Goal: Information Seeking & Learning: Learn about a topic

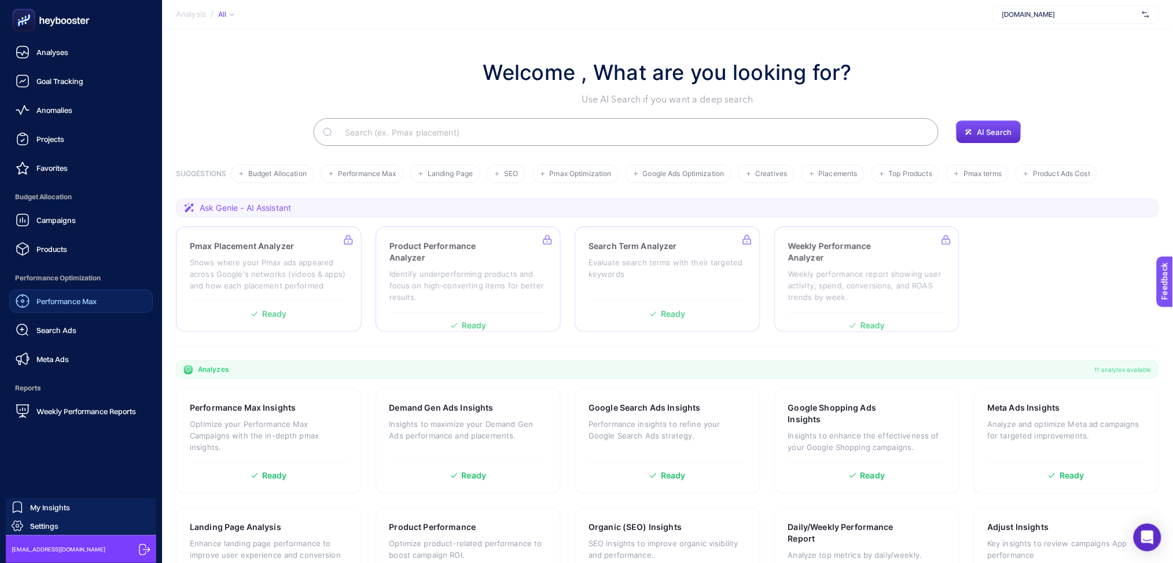
click at [45, 308] on link "Performance Max" at bounding box center [81, 300] width 144 height 23
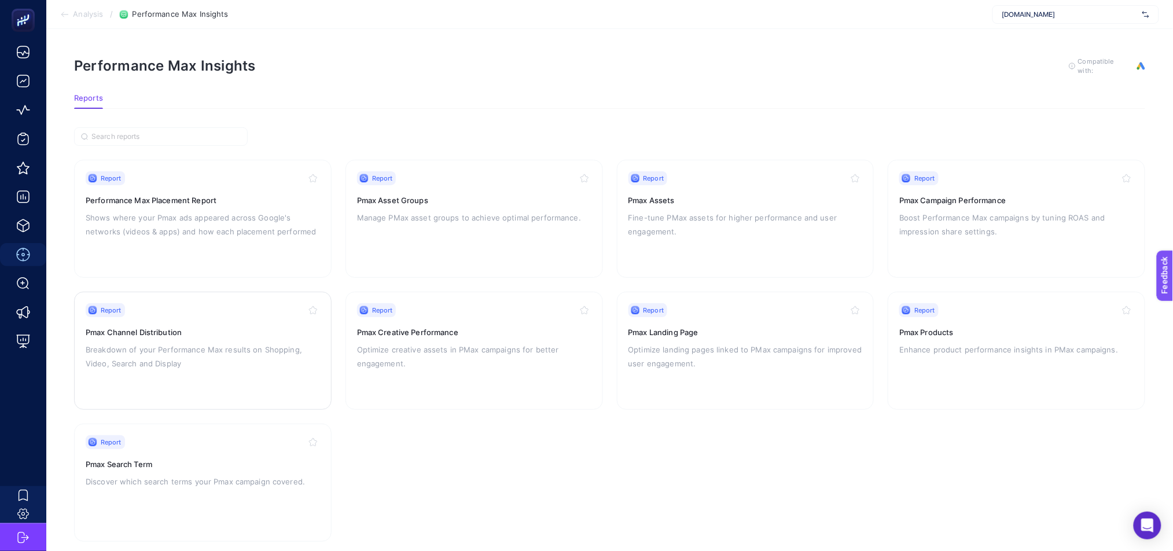
click at [280, 332] on h3 "Pmax Channel Distribution" at bounding box center [203, 332] width 234 height 12
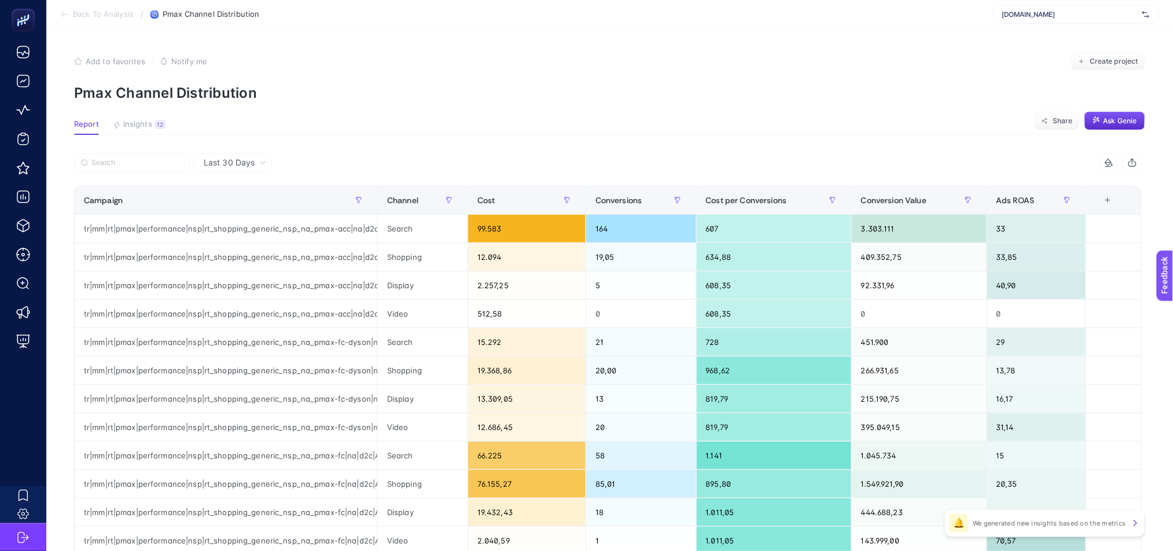
click at [149, 146] on article "Add to favorites false Notify me Create project Pmax Channel Distribution Repor…" at bounding box center [609, 481] width 1127 height 905
click at [234, 155] on div "Last 30 Days" at bounding box center [233, 162] width 78 height 19
click at [236, 208] on li "Last 7 Days" at bounding box center [232, 207] width 71 height 21
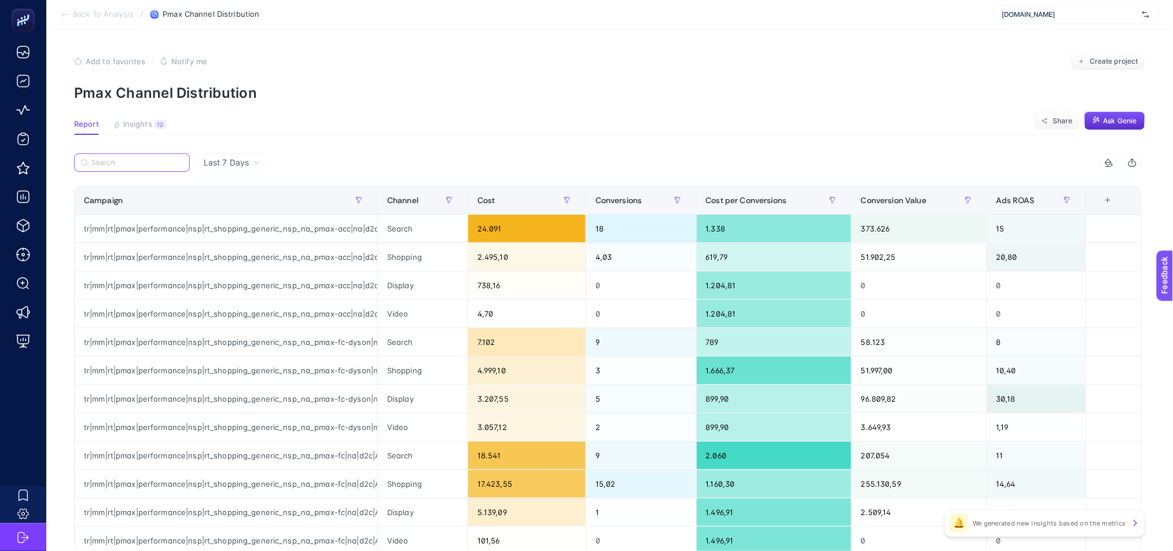
click at [135, 164] on input "Search" at bounding box center [136, 163] width 91 height 9
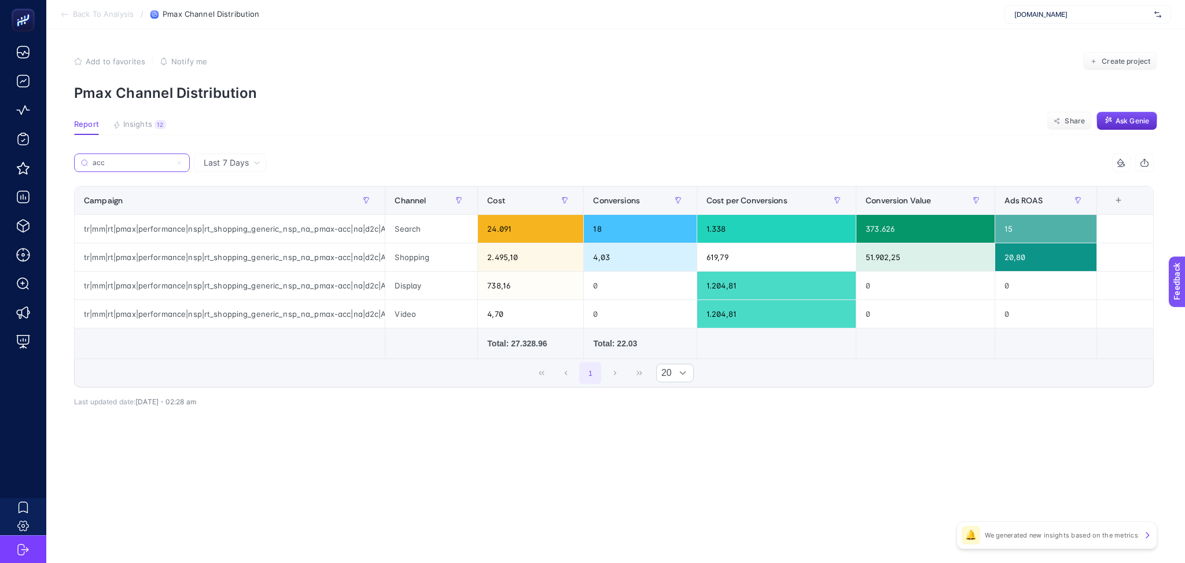
click at [135, 160] on input "acc" at bounding box center [132, 163] width 79 height 9
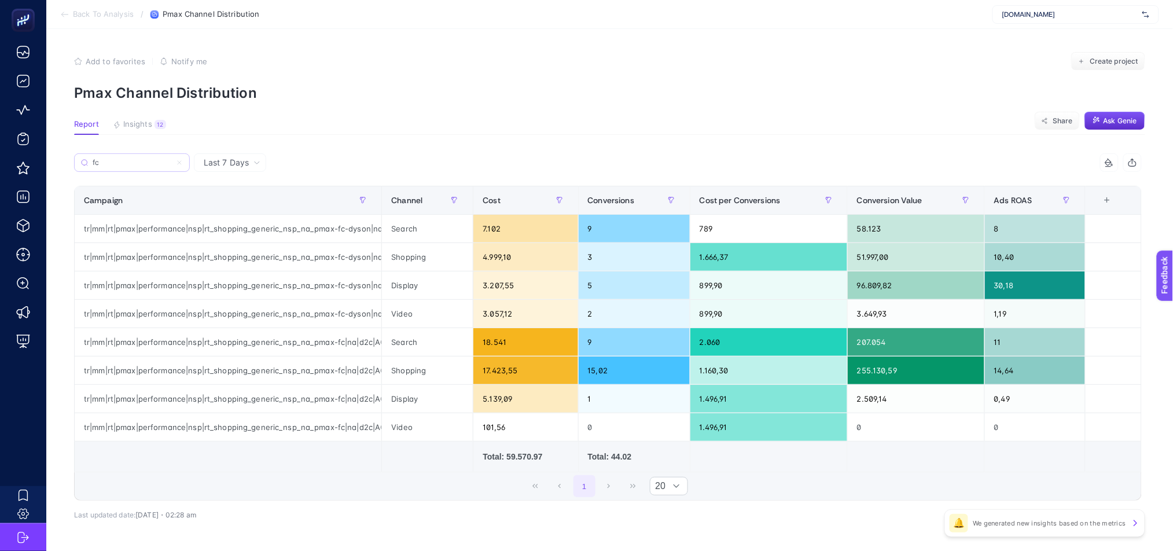
drag, startPoint x: 127, startPoint y: 169, endPoint x: 123, endPoint y: 162, distance: 7.8
click at [126, 169] on label "fc" at bounding box center [132, 162] width 116 height 19
click at [0, 0] on input "Search" at bounding box center [0, 0] width 0 height 0
click at [123, 162] on input "fc" at bounding box center [132, 163] width 79 height 9
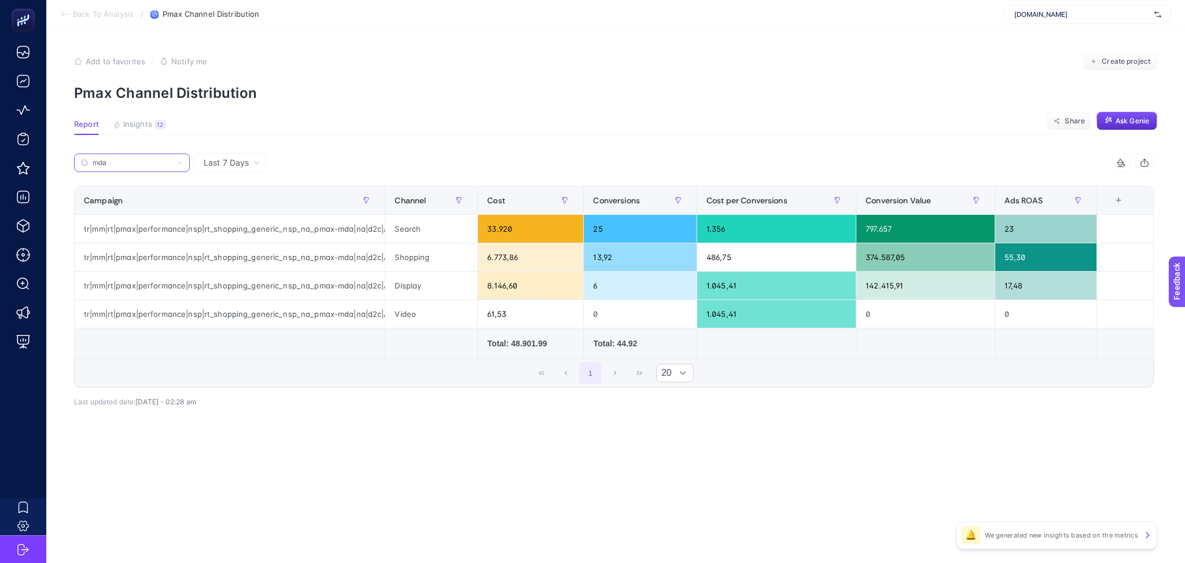
click at [137, 162] on input "mda" at bounding box center [132, 163] width 79 height 9
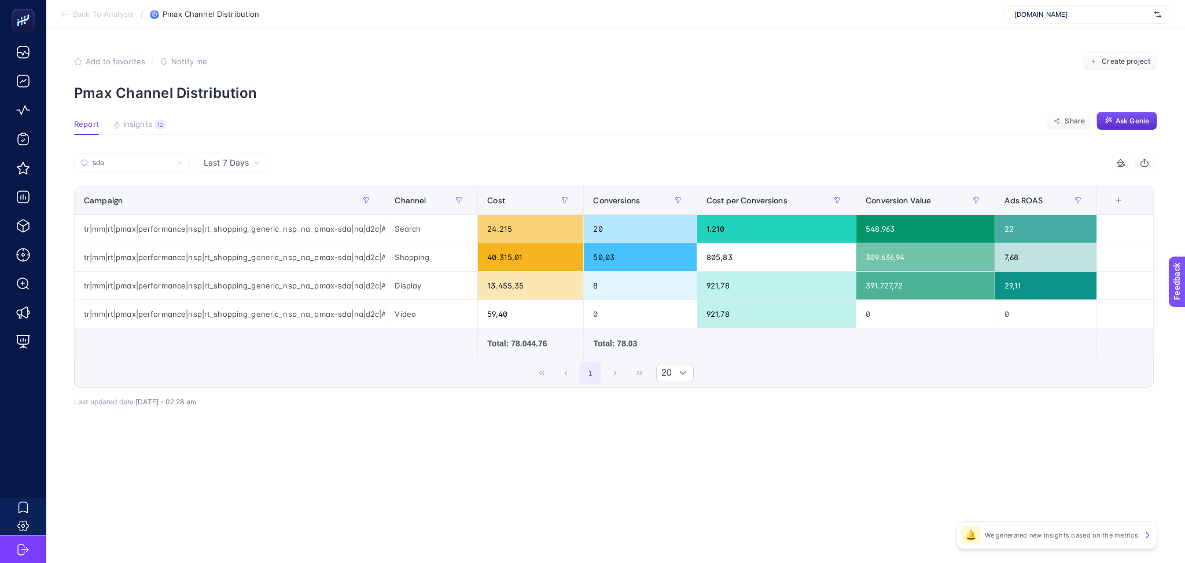
click at [533, 102] on article "Add to favorites false Notify me Create project Pmax Channel Distribution Repor…" at bounding box center [615, 296] width 1139 height 534
click at [112, 163] on input "sda" at bounding box center [136, 163] width 91 height 9
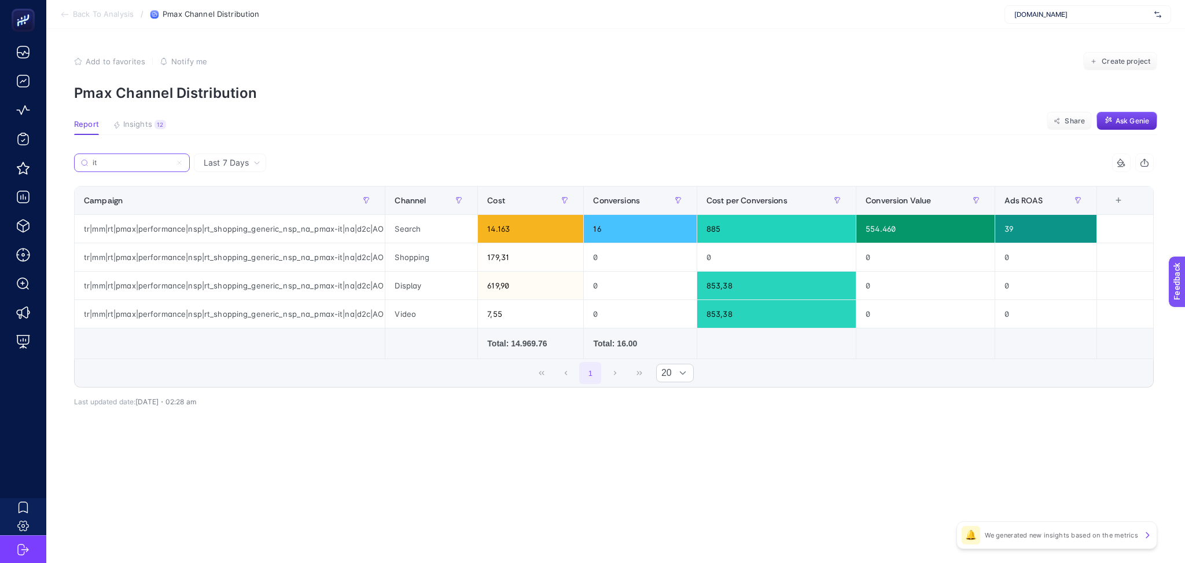
type input "it"
